Goal: Navigation & Orientation: Find specific page/section

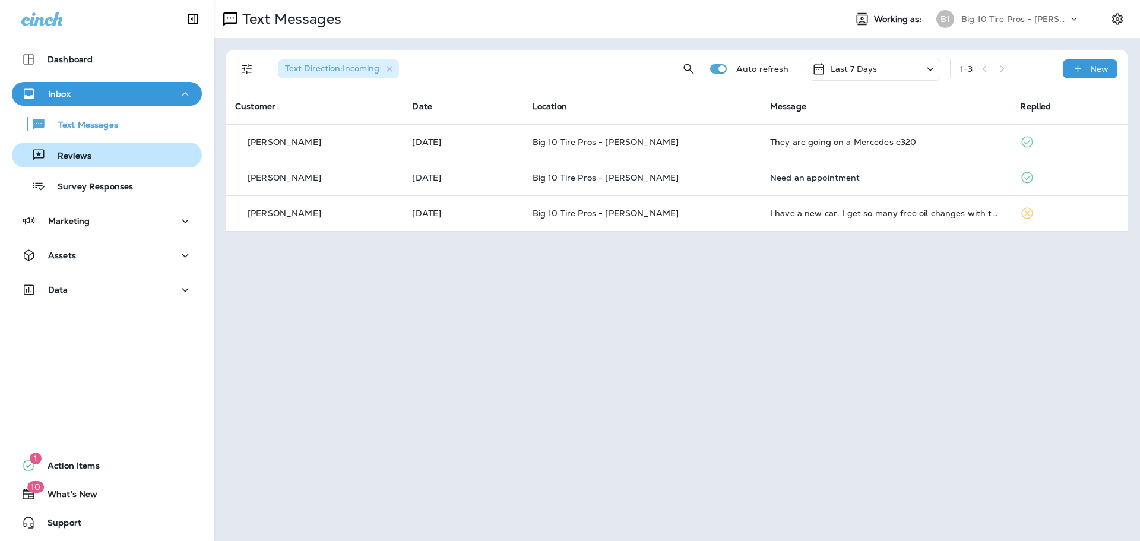
click at [69, 154] on p "Reviews" at bounding box center [69, 156] width 46 height 11
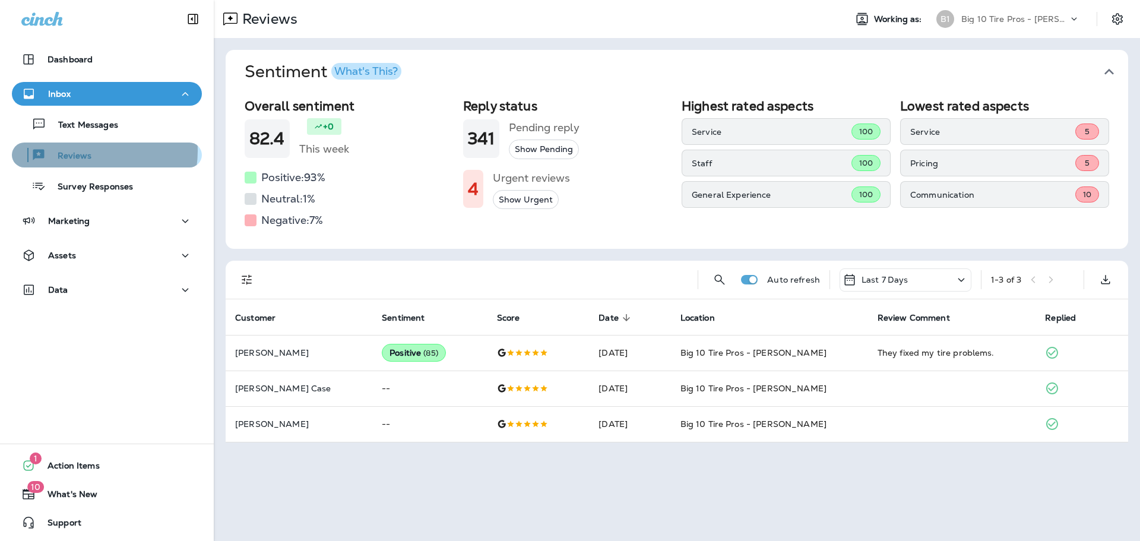
click at [83, 151] on p "Reviews" at bounding box center [69, 156] width 46 height 11
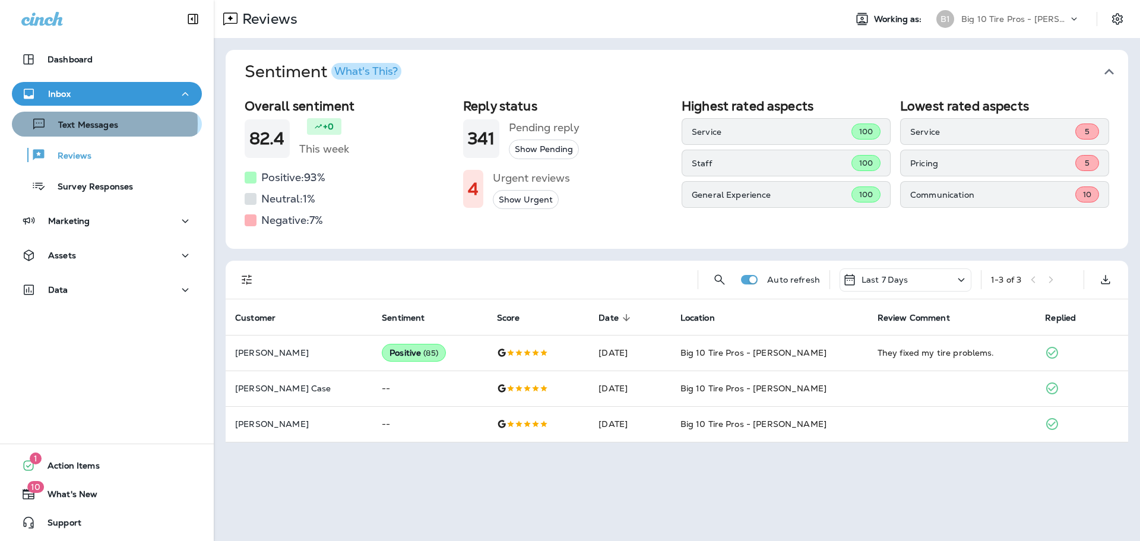
click at [92, 124] on p "Text Messages" at bounding box center [82, 125] width 72 height 11
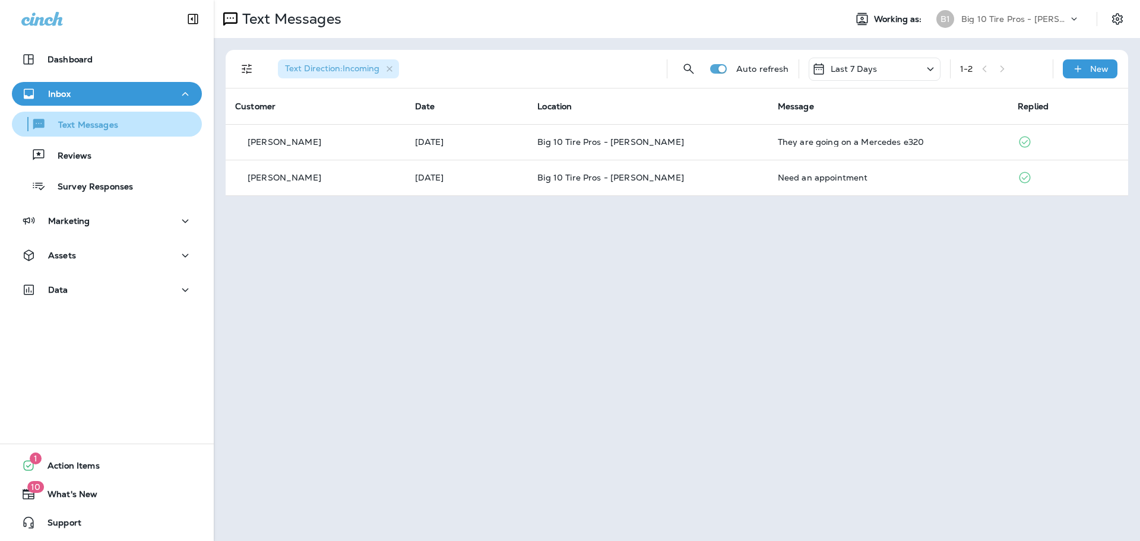
click at [93, 126] on p "Text Messages" at bounding box center [82, 125] width 72 height 11
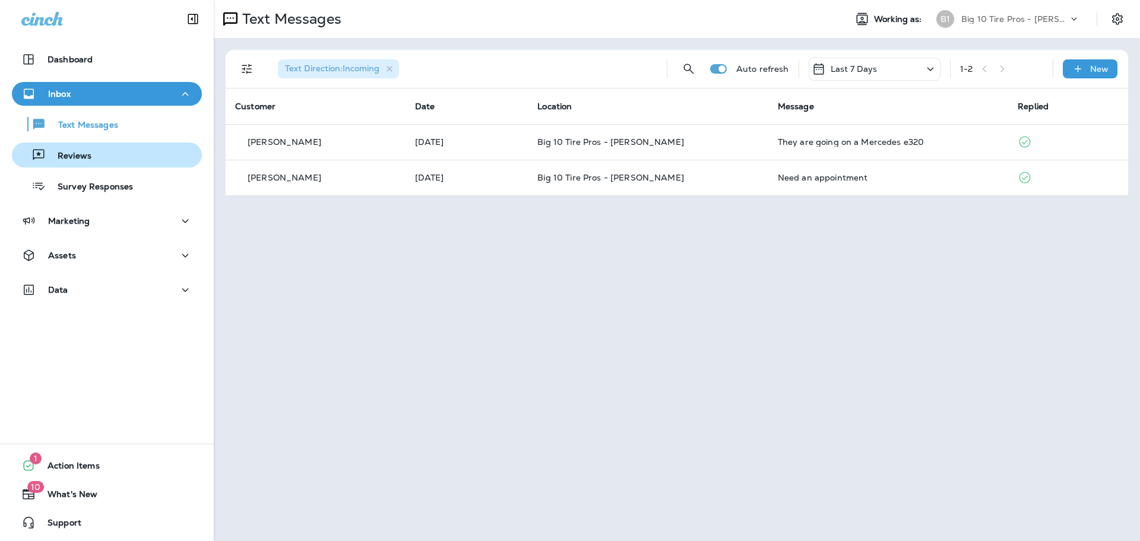
click at [83, 156] on p "Reviews" at bounding box center [69, 156] width 46 height 11
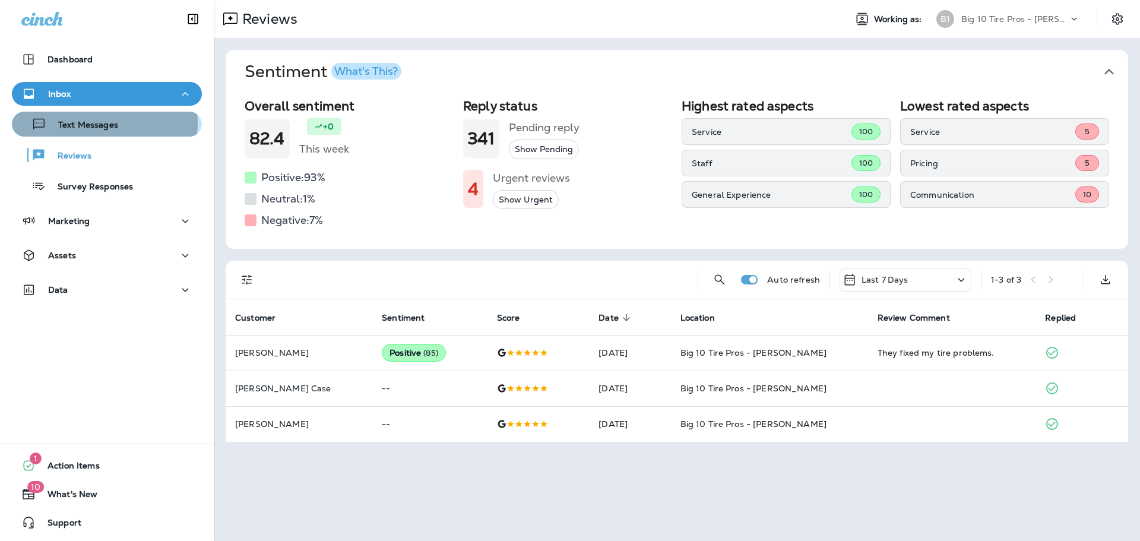
click at [100, 124] on p "Text Messages" at bounding box center [82, 125] width 72 height 11
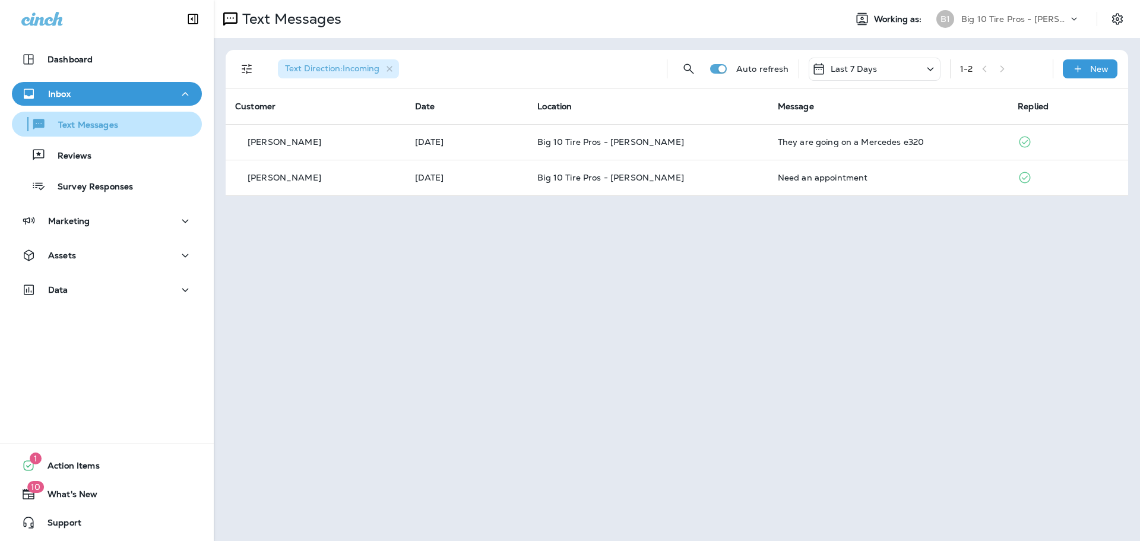
click at [60, 124] on p "Text Messages" at bounding box center [82, 125] width 72 height 11
click at [88, 124] on p "Text Messages" at bounding box center [82, 125] width 72 height 11
click at [100, 121] on p "Text Messages" at bounding box center [82, 125] width 72 height 11
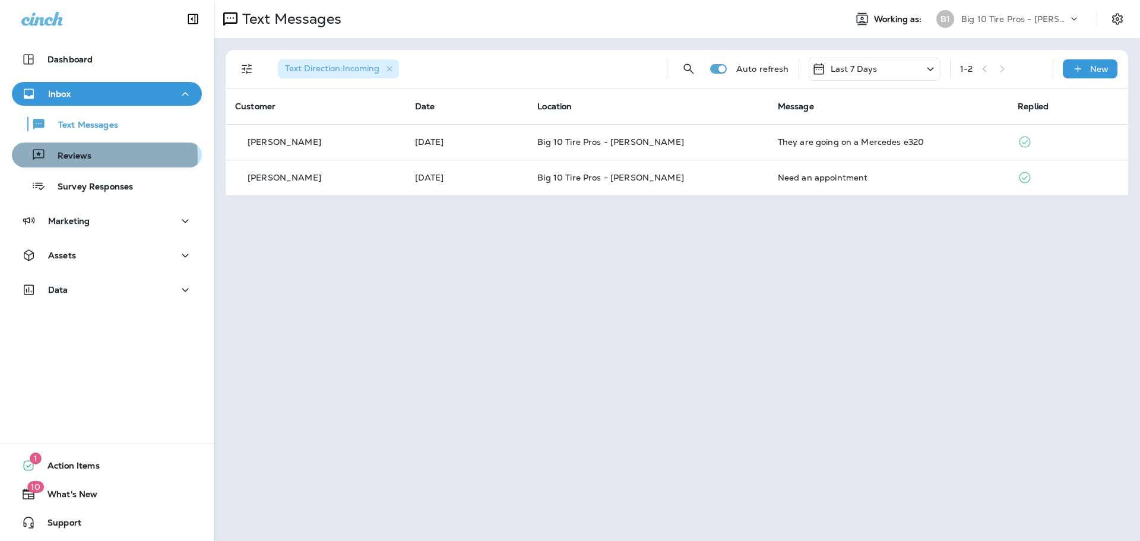
click at [87, 157] on p "Reviews" at bounding box center [69, 156] width 46 height 11
